Goal: Information Seeking & Learning: Learn about a topic

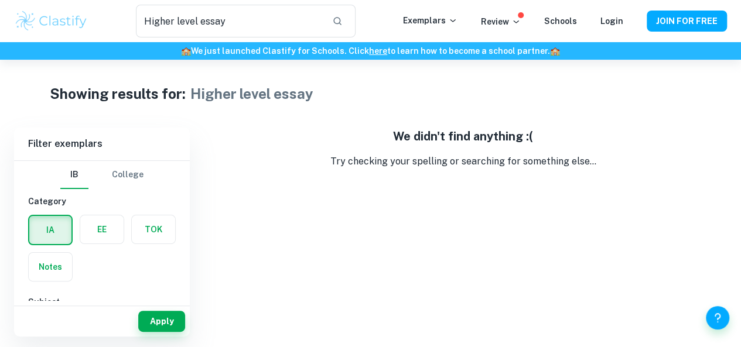
click at [56, 222] on label "button" at bounding box center [50, 230] width 42 height 28
click at [0, 0] on input "radio" at bounding box center [0, 0] width 0 height 0
click at [35, 239] on label "button" at bounding box center [50, 230] width 42 height 28
click at [0, 0] on input "radio" at bounding box center [0, 0] width 0 height 0
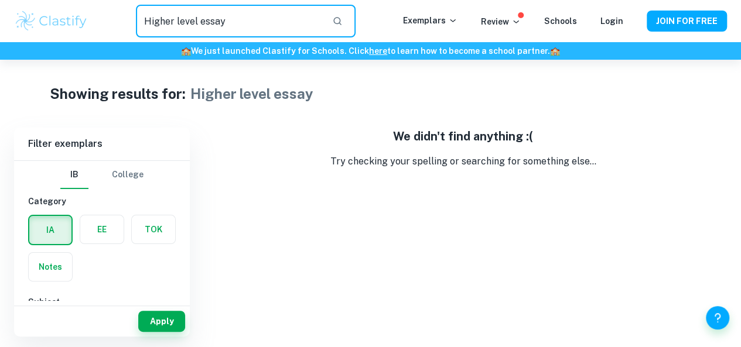
click at [276, 25] on input "Higher level essay" at bounding box center [229, 21] width 187 height 33
type input "H"
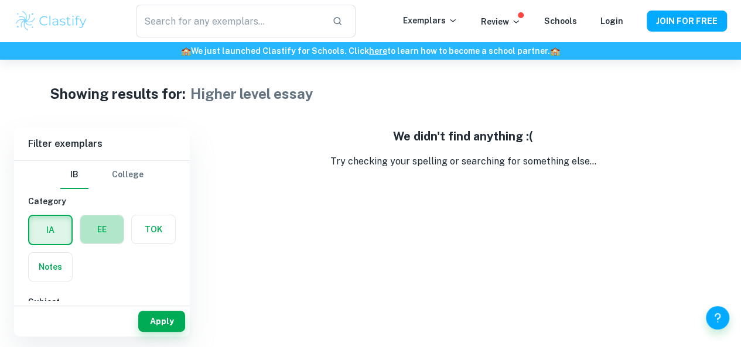
click at [112, 231] on label "button" at bounding box center [101, 230] width 43 height 28
click at [0, 0] on input "radio" at bounding box center [0, 0] width 0 height 0
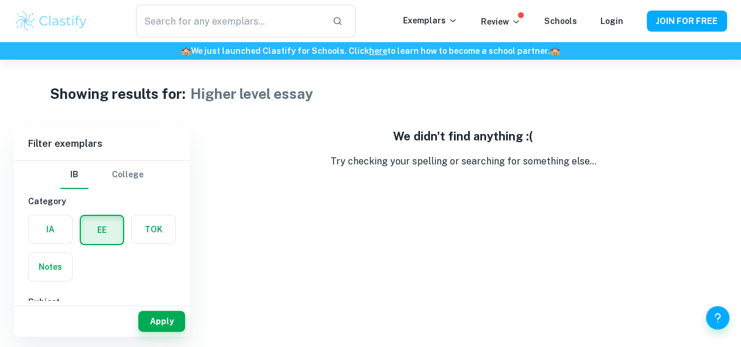
click at [52, 231] on label "button" at bounding box center [50, 230] width 43 height 28
click at [0, 0] on input "radio" at bounding box center [0, 0] width 0 height 0
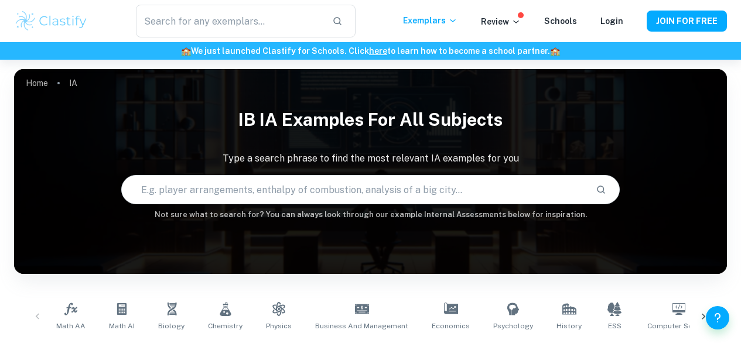
scroll to position [398, 0]
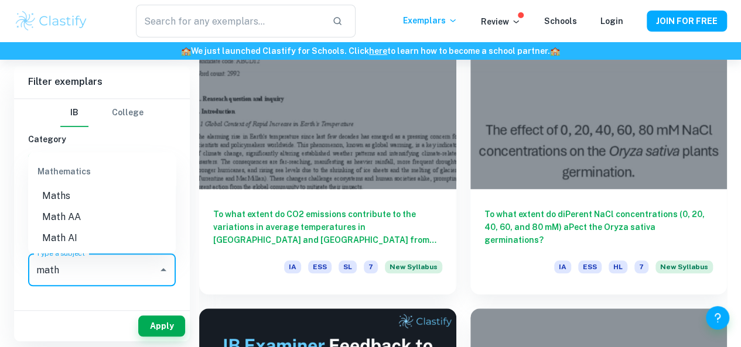
click at [78, 238] on li "Math AI" at bounding box center [102, 237] width 148 height 21
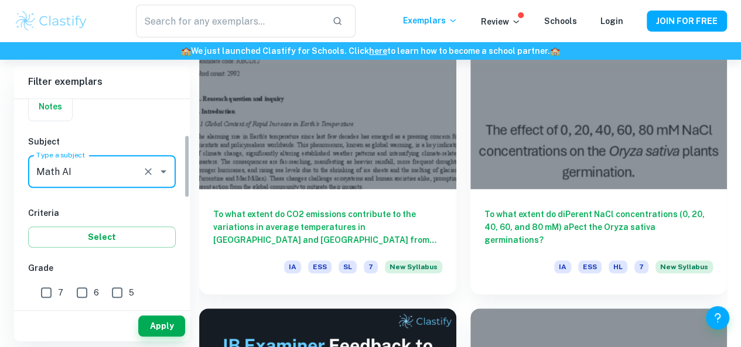
scroll to position [139, 0]
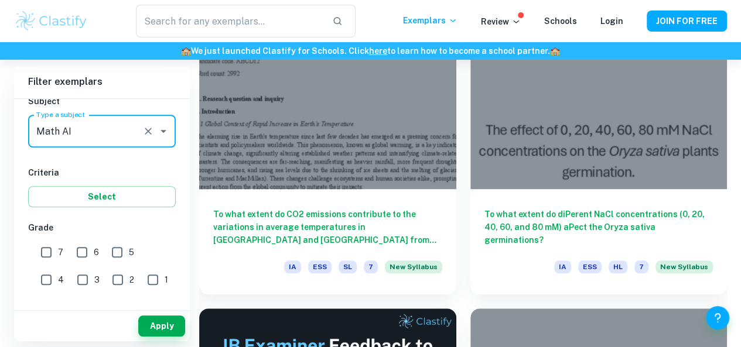
type input "Math AI"
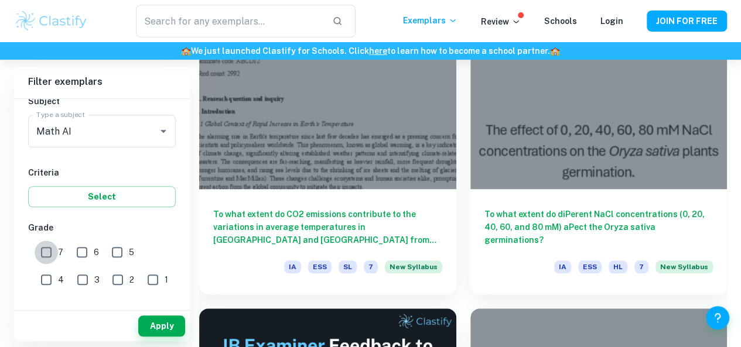
click at [48, 248] on input "7" at bounding box center [46, 252] width 23 height 23
checkbox input "true"
click at [78, 252] on input "6" at bounding box center [81, 252] width 23 height 23
checkbox input "true"
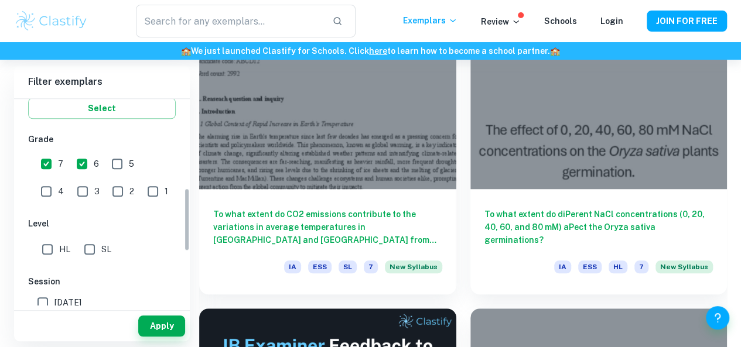
scroll to position [312, 0]
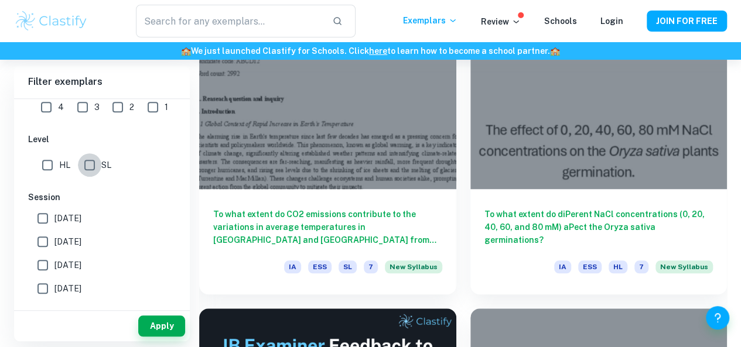
click at [86, 169] on input "SL" at bounding box center [89, 164] width 23 height 23
checkbox input "true"
click at [160, 326] on button "Apply" at bounding box center [161, 326] width 47 height 21
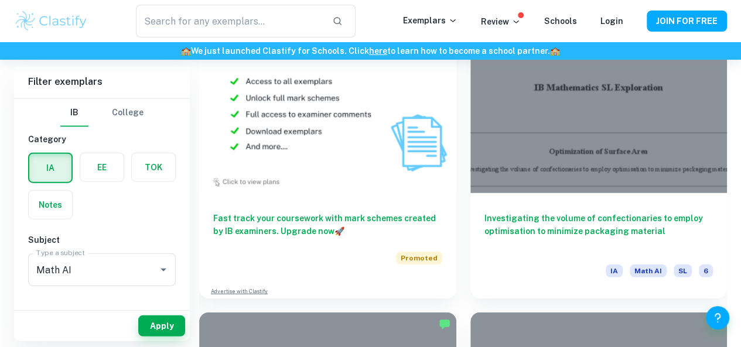
scroll to position [1330, 0]
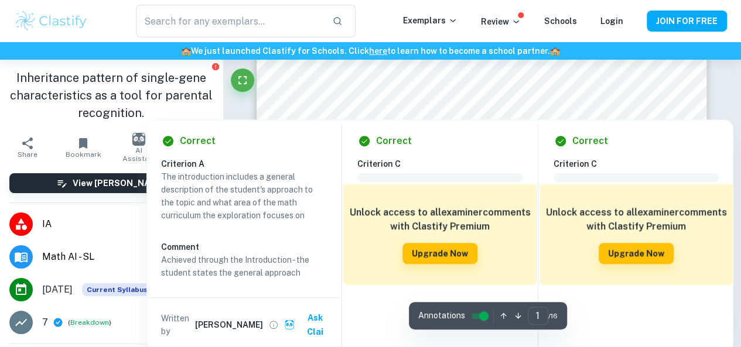
scroll to position [426, 0]
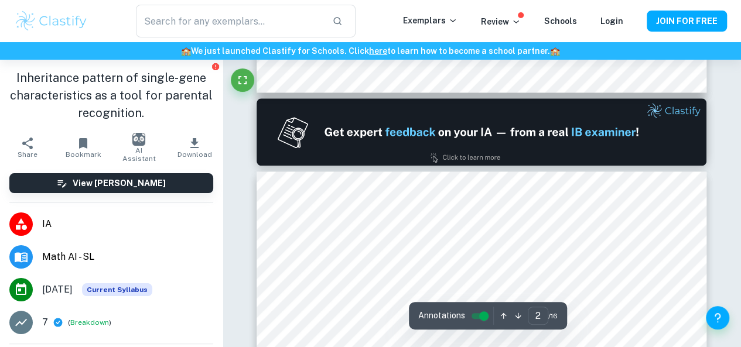
type input "1"
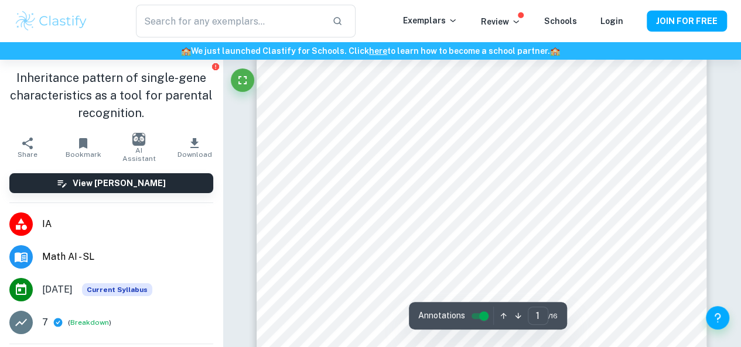
scroll to position [22, 0]
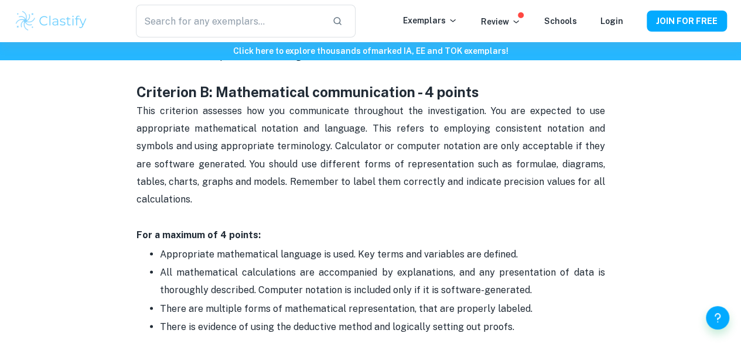
scroll to position [865, 0]
